Goal: Task Accomplishment & Management: Use online tool/utility

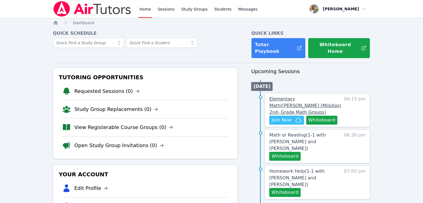
click at [312, 96] on span "Elementary Math ( [PERSON_NAME] (Milpitas) 2nd- Grade Math Groups )" at bounding box center [305, 105] width 72 height 19
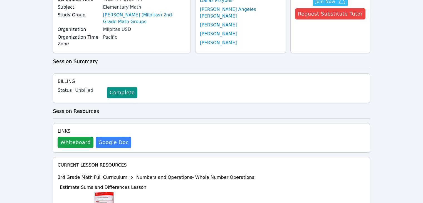
scroll to position [62, 0]
click at [81, 137] on button "Whiteboard" at bounding box center [76, 142] width 36 height 11
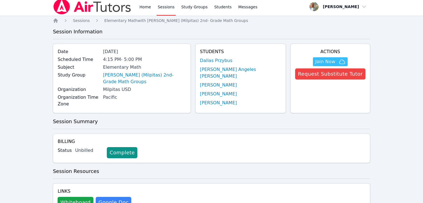
scroll to position [3, 0]
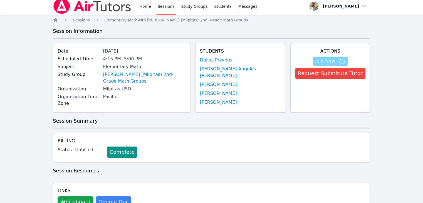
click at [332, 63] on span "Join Now" at bounding box center [325, 61] width 20 height 7
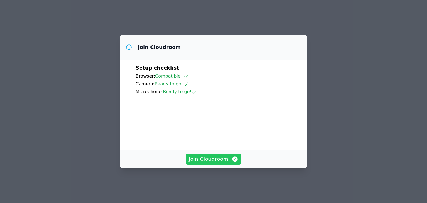
click at [222, 163] on span "Join Cloudroom" at bounding box center [214, 159] width 50 height 8
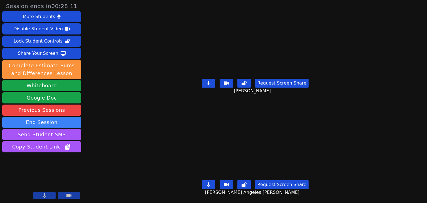
click at [210, 81] on icon at bounding box center [208, 83] width 3 height 4
click at [211, 81] on icon at bounding box center [209, 83] width 6 height 4
click at [209, 82] on icon at bounding box center [208, 83] width 3 height 4
click at [213, 84] on button at bounding box center [208, 83] width 13 height 9
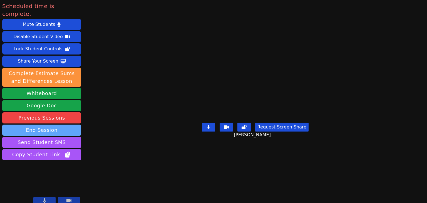
click at [60, 125] on button "End Session" at bounding box center [41, 130] width 79 height 11
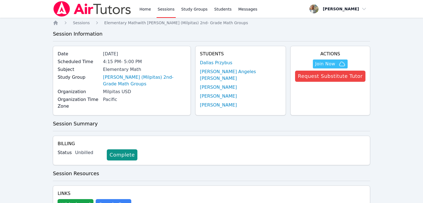
scroll to position [3, 0]
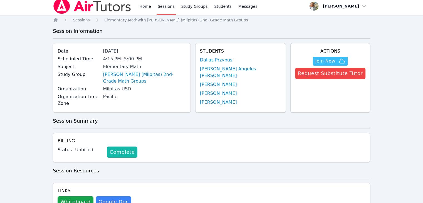
click at [119, 146] on link "Complete" at bounding box center [122, 151] width 31 height 11
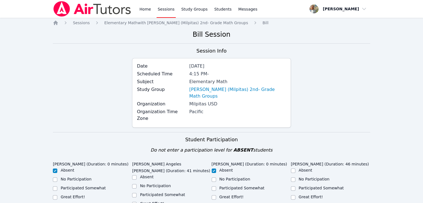
scroll to position [31, 0]
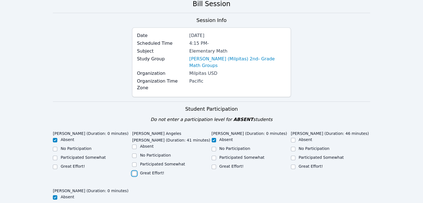
click at [134, 171] on input "Great Effort!" at bounding box center [134, 173] width 4 height 4
checkbox input "true"
click at [292, 156] on input "Participated Somewhat" at bounding box center [293, 158] width 4 height 4
checkbox input "true"
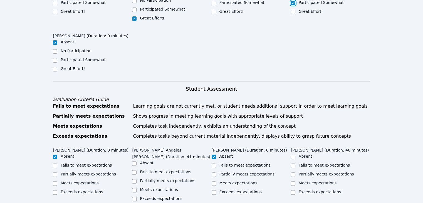
scroll to position [207, 0]
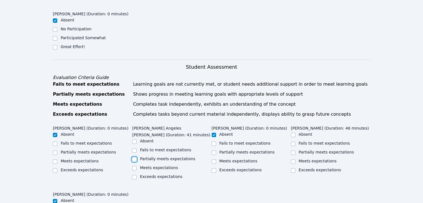
click at [133, 157] on input "Partially meets expectations" at bounding box center [134, 159] width 4 height 4
checkbox input "true"
click at [293, 159] on input "Meets expectations" at bounding box center [293, 161] width 4 height 4
checkbox input "true"
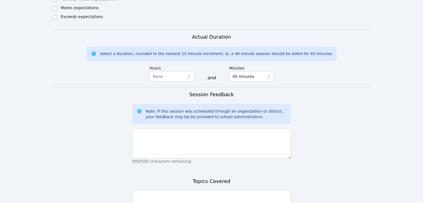
scroll to position [426, 0]
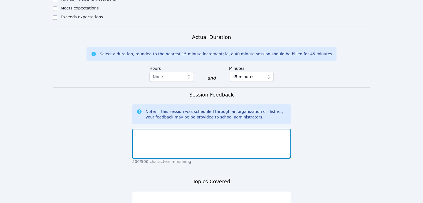
click at [213, 129] on textarea at bounding box center [211, 144] width 158 height 30
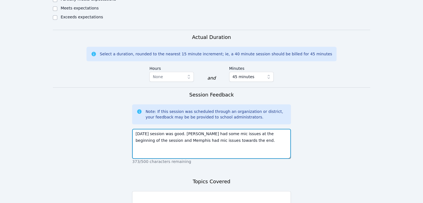
type textarea "Today's session was good. Zully had some mic issues at the beginning of the ses…"
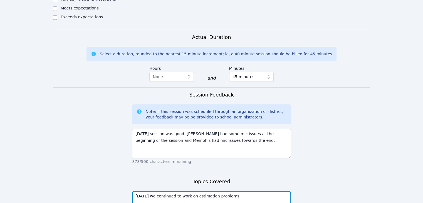
scroll to position [484, 0]
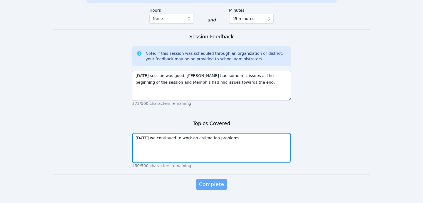
type textarea "Today we continued to work on estimation problems."
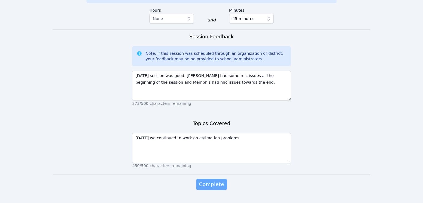
click at [218, 180] on span "Complete" at bounding box center [211, 184] width 25 height 8
